Goal: Navigation & Orientation: Find specific page/section

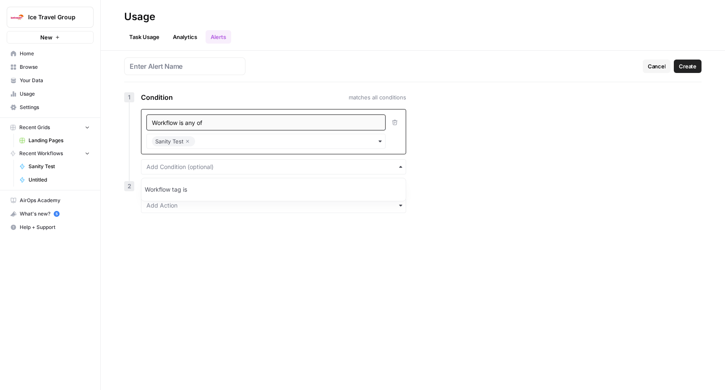
click at [44, 65] on span "Browse" at bounding box center [55, 67] width 70 height 8
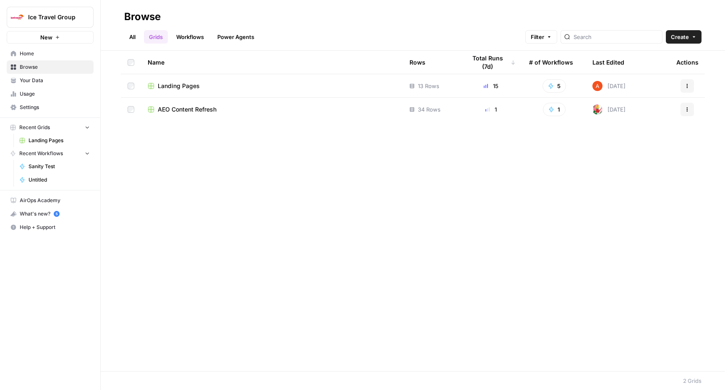
click at [187, 88] on span "Landing Pages" at bounding box center [179, 86] width 42 height 8
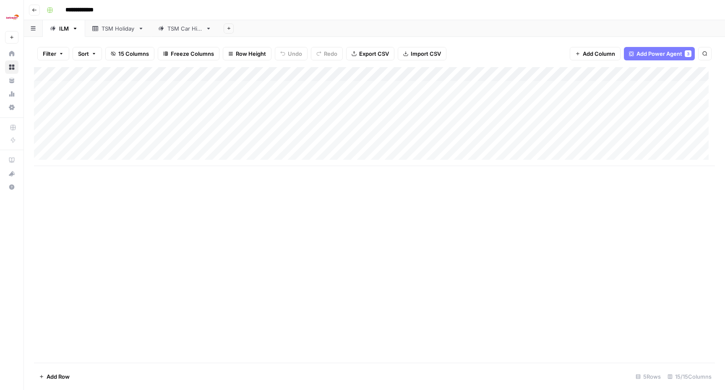
click at [192, 31] on div "TSM Car Hire" at bounding box center [184, 28] width 35 height 8
click at [122, 31] on div "TSM Holiday" at bounding box center [118, 28] width 33 height 8
click at [190, 30] on div "TSM Car Hire" at bounding box center [184, 28] width 35 height 8
